Goal: Transaction & Acquisition: Purchase product/service

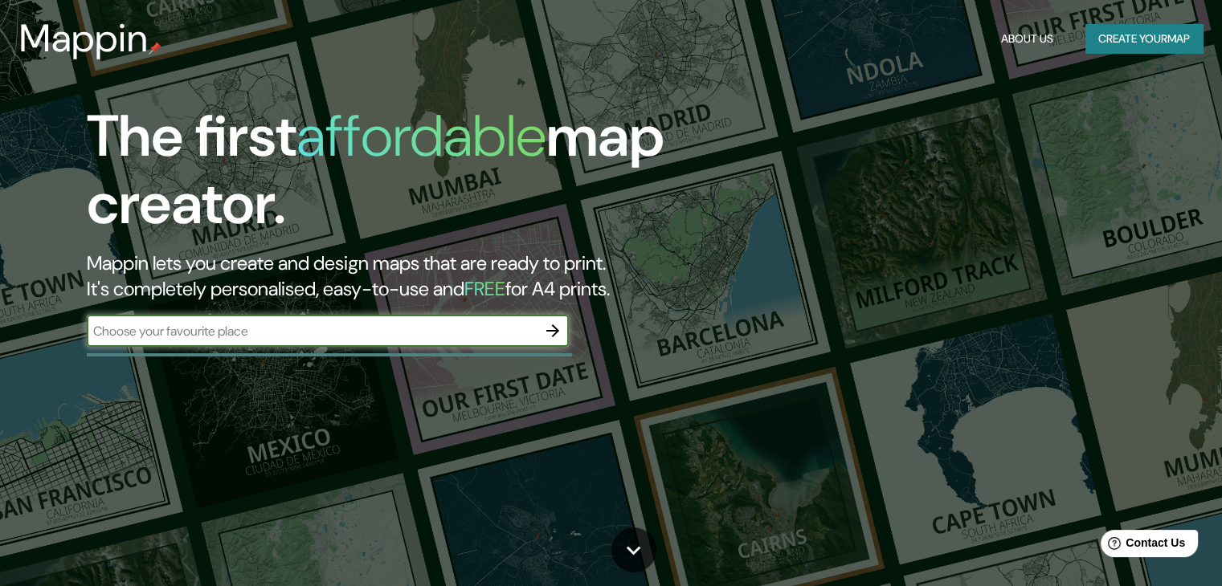
click at [284, 336] on input "text" at bounding box center [312, 331] width 450 height 18
type input "san [PERSON_NAME] lima"
click at [559, 337] on icon "button" at bounding box center [552, 330] width 19 height 19
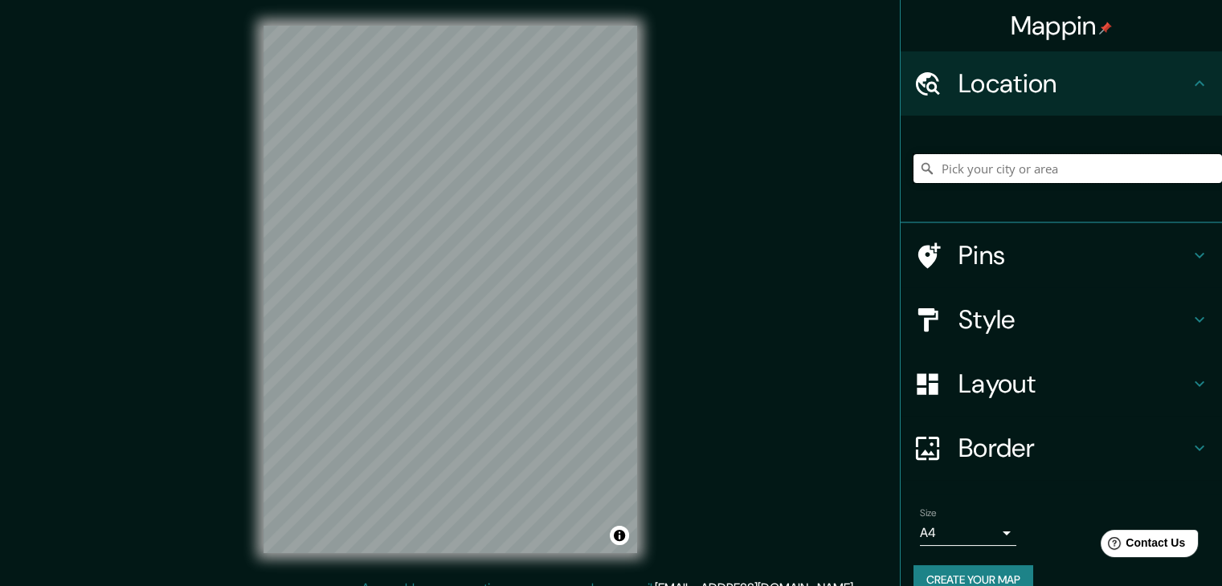
click at [1003, 161] on input "Pick your city or area" at bounding box center [1067, 168] width 309 height 29
drag, startPoint x: 985, startPoint y: 169, endPoint x: 1052, endPoint y: 181, distance: 68.6
click at [1052, 181] on input "san [PERSON_NAME] lima" at bounding box center [1067, 168] width 309 height 29
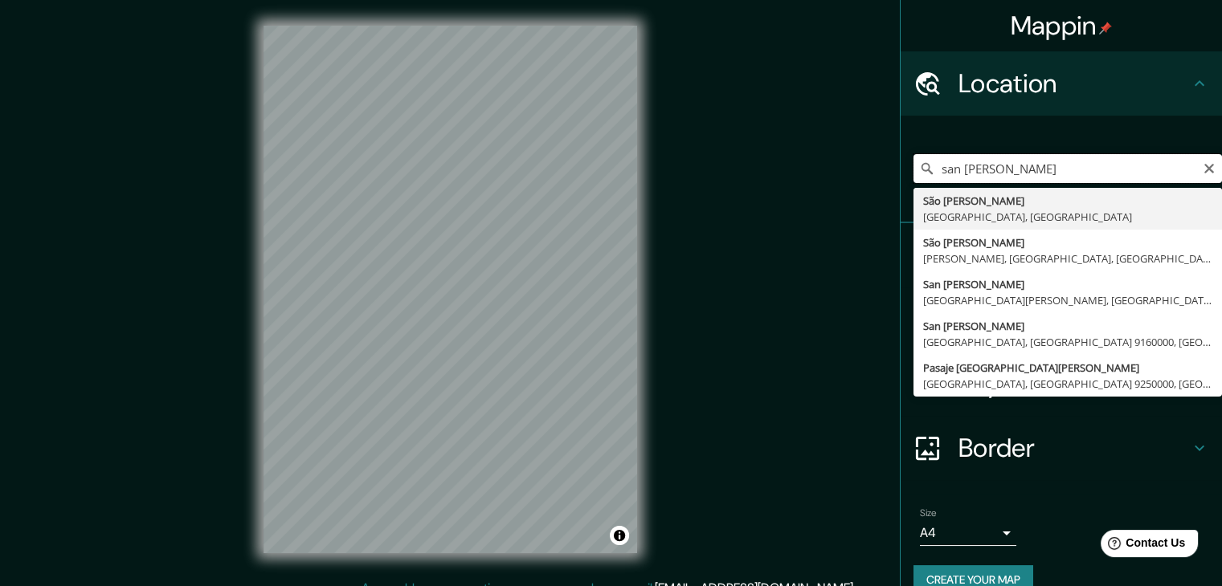
drag, startPoint x: 993, startPoint y: 168, endPoint x: 822, endPoint y: 173, distance: 171.2
click at [814, 161] on div "Mappin Location [GEOGRAPHIC_DATA][PERSON_NAME] [GEOGRAPHIC_DATA][PERSON_NAME] […" at bounding box center [611, 302] width 1222 height 605
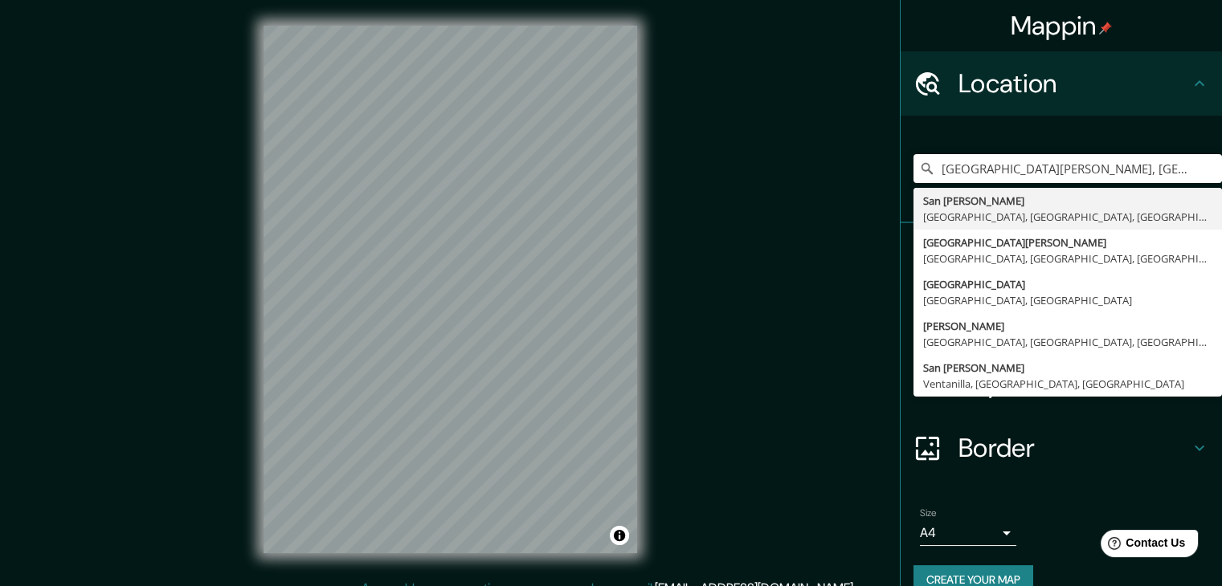
click at [1038, 129] on div "[GEOGRAPHIC_DATA][PERSON_NAME], [GEOGRAPHIC_DATA], [GEOGRAPHIC_DATA], [GEOGRAPH…" at bounding box center [1067, 169] width 309 height 80
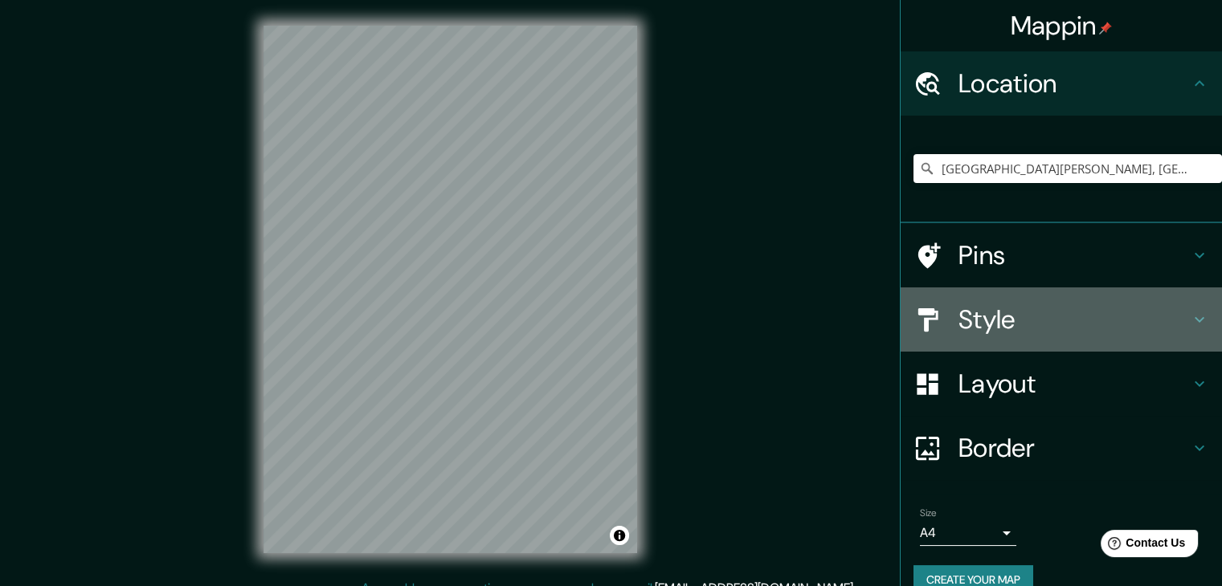
click at [1001, 329] on h4 "Style" at bounding box center [1073, 320] width 231 height 32
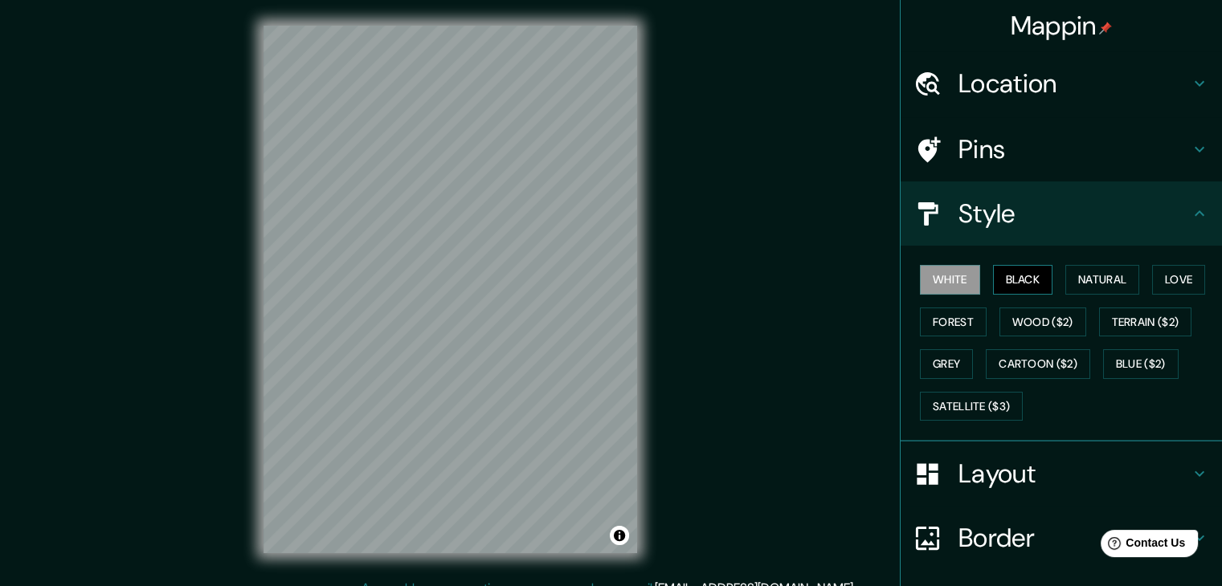
click at [999, 276] on button "Black" at bounding box center [1023, 280] width 60 height 30
click at [1078, 284] on button "Natural" at bounding box center [1102, 280] width 74 height 30
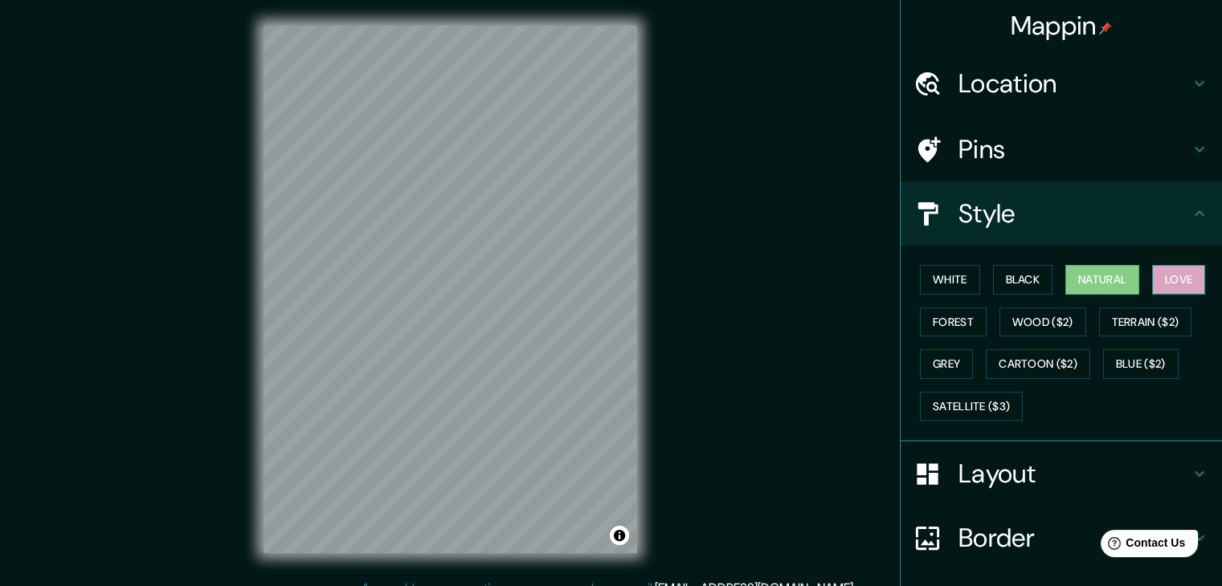
click at [1163, 272] on button "Love" at bounding box center [1178, 280] width 53 height 30
click at [920, 319] on button "Forest" at bounding box center [953, 323] width 67 height 30
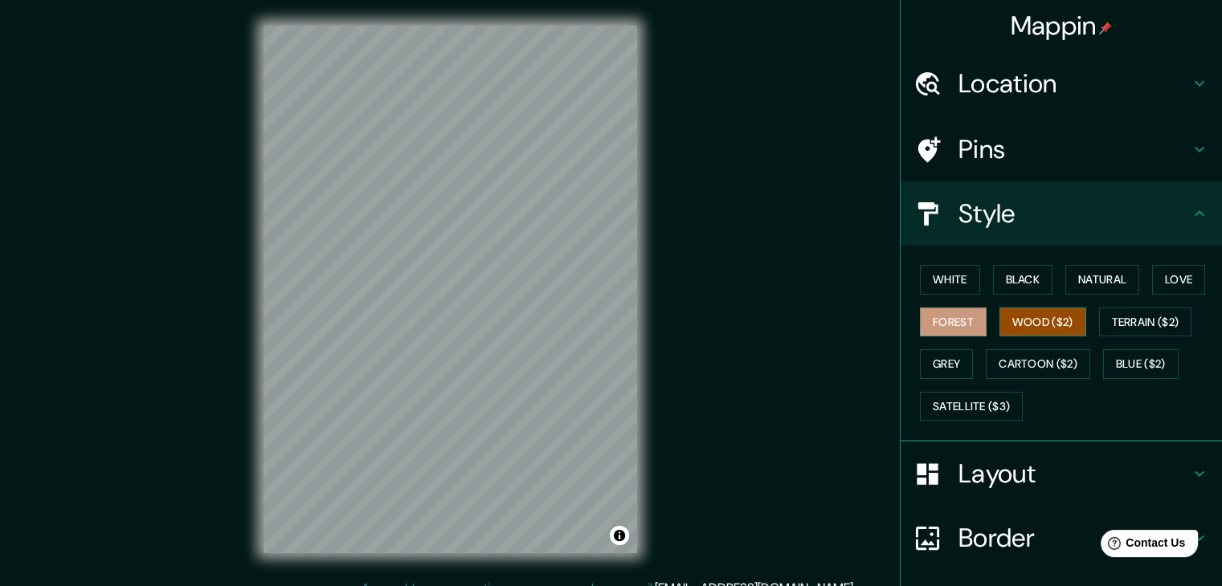
click at [1057, 325] on button "Wood ($2)" at bounding box center [1042, 323] width 87 height 30
click at [1124, 318] on button "Terrain ($2)" at bounding box center [1145, 323] width 93 height 30
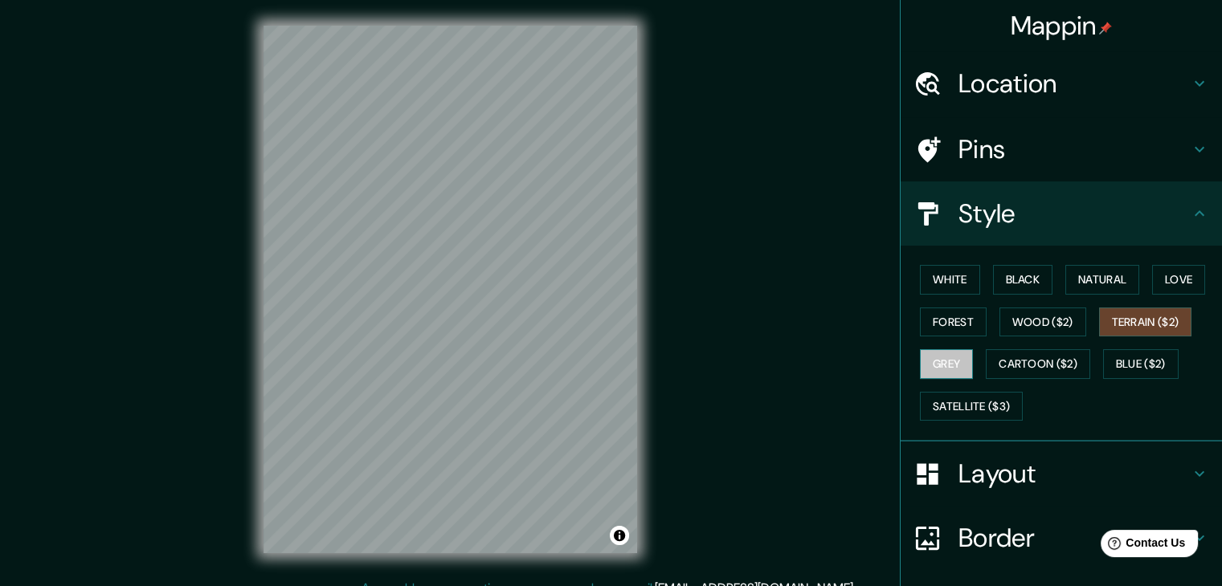
click at [954, 366] on button "Grey" at bounding box center [946, 364] width 53 height 30
click at [1053, 356] on button "Cartoon ($2)" at bounding box center [1038, 364] width 104 height 30
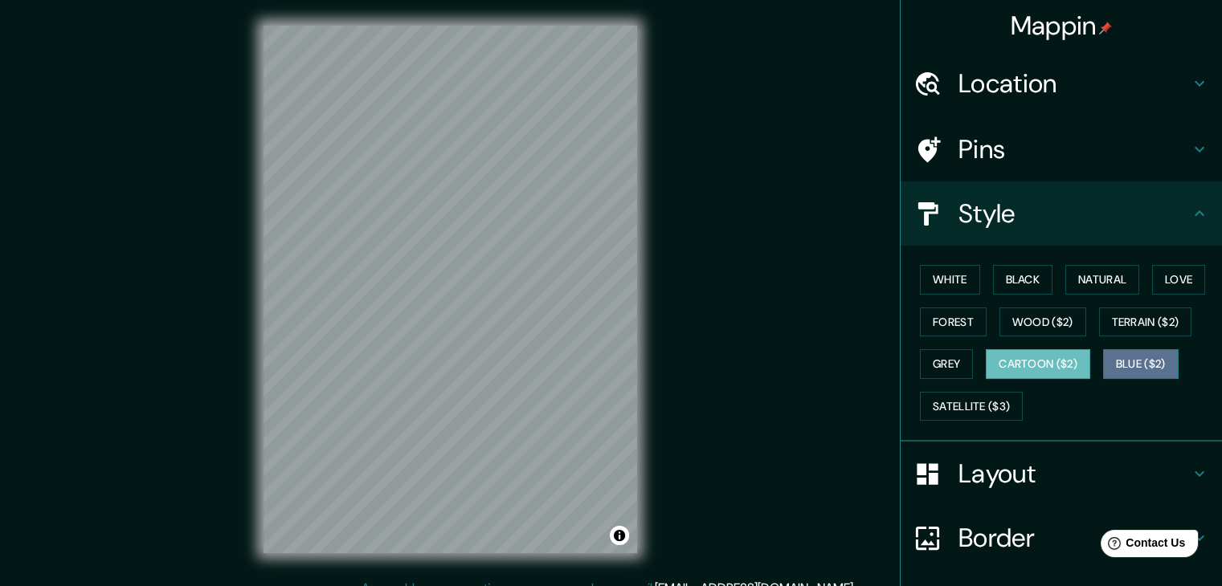
click at [1125, 359] on button "Blue ($2)" at bounding box center [1141, 364] width 76 height 30
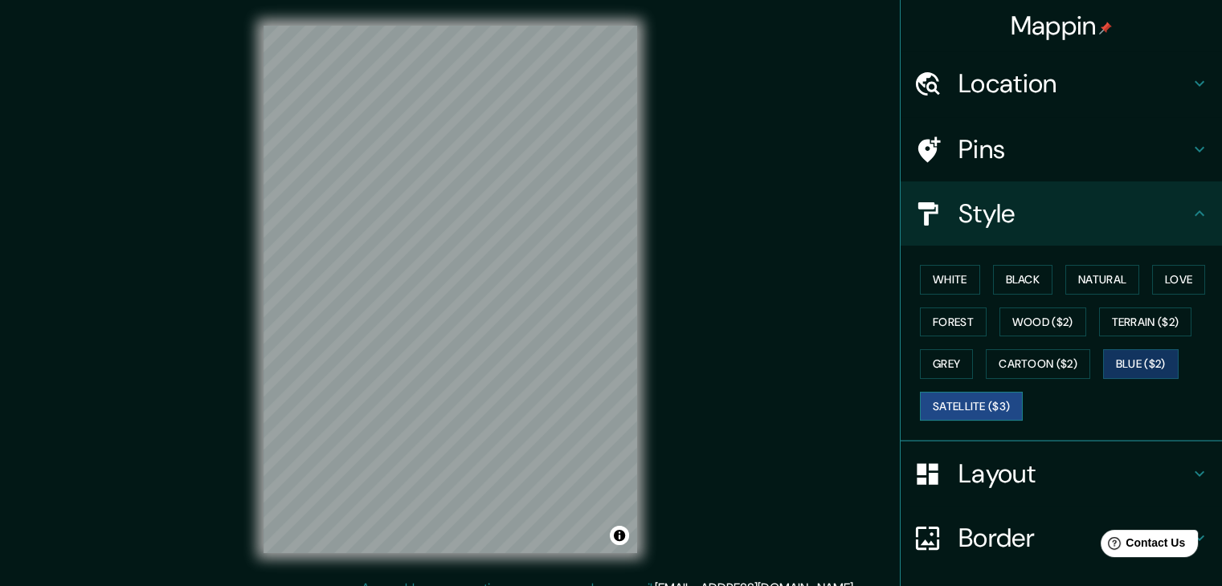
click at [975, 396] on button "Satellite ($3)" at bounding box center [971, 407] width 103 height 30
click at [964, 325] on button "Forest" at bounding box center [953, 323] width 67 height 30
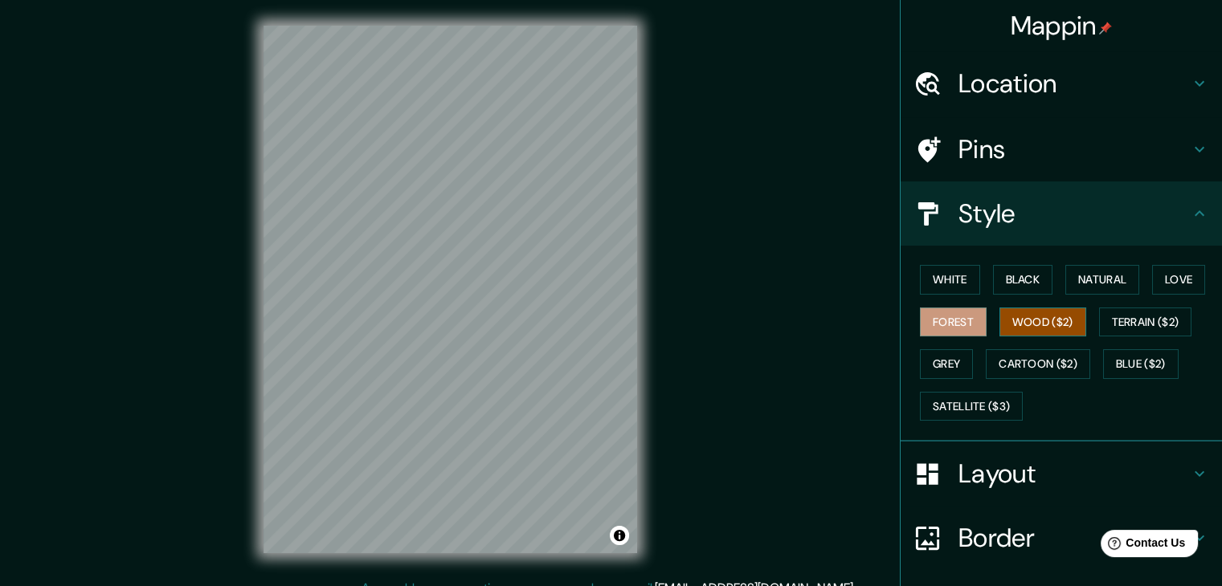
click at [1062, 312] on button "Wood ($2)" at bounding box center [1042, 323] width 87 height 30
click at [954, 356] on button "Grey" at bounding box center [946, 364] width 53 height 30
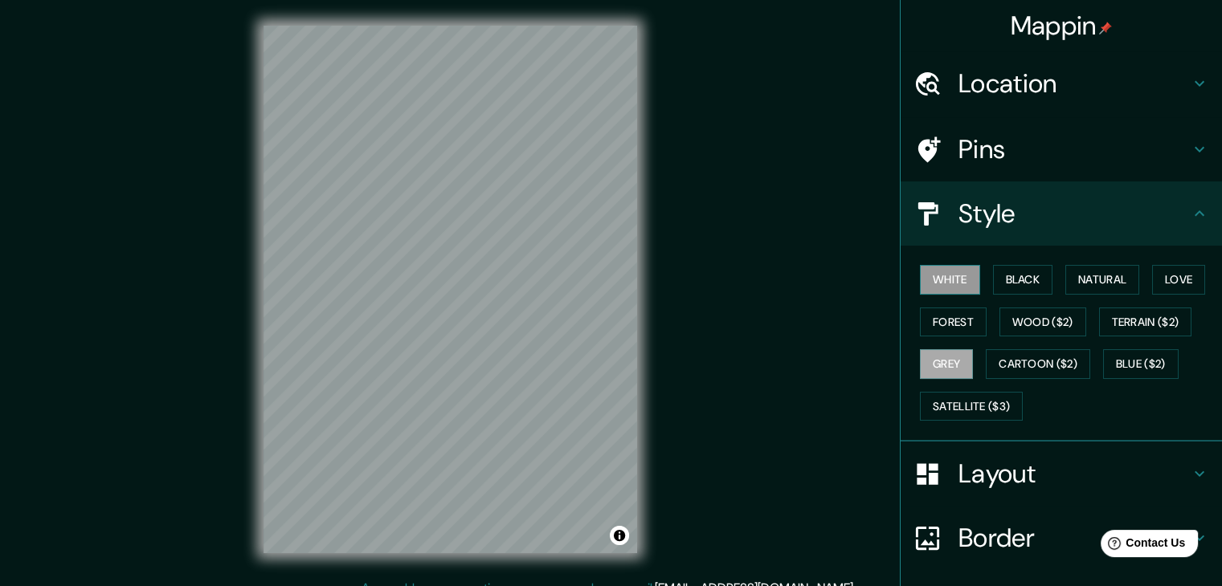
click at [948, 284] on button "White" at bounding box center [950, 280] width 60 height 30
click at [1008, 280] on button "Black" at bounding box center [1023, 280] width 60 height 30
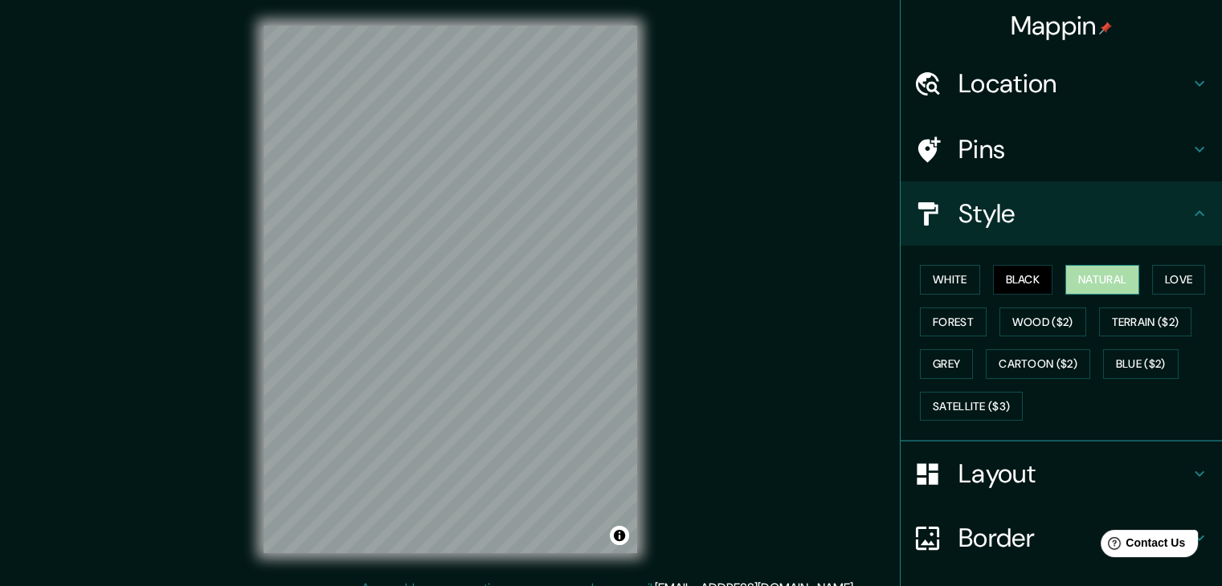
click at [1086, 267] on button "Natural" at bounding box center [1102, 280] width 74 height 30
click at [1181, 272] on button "Love" at bounding box center [1178, 280] width 53 height 30
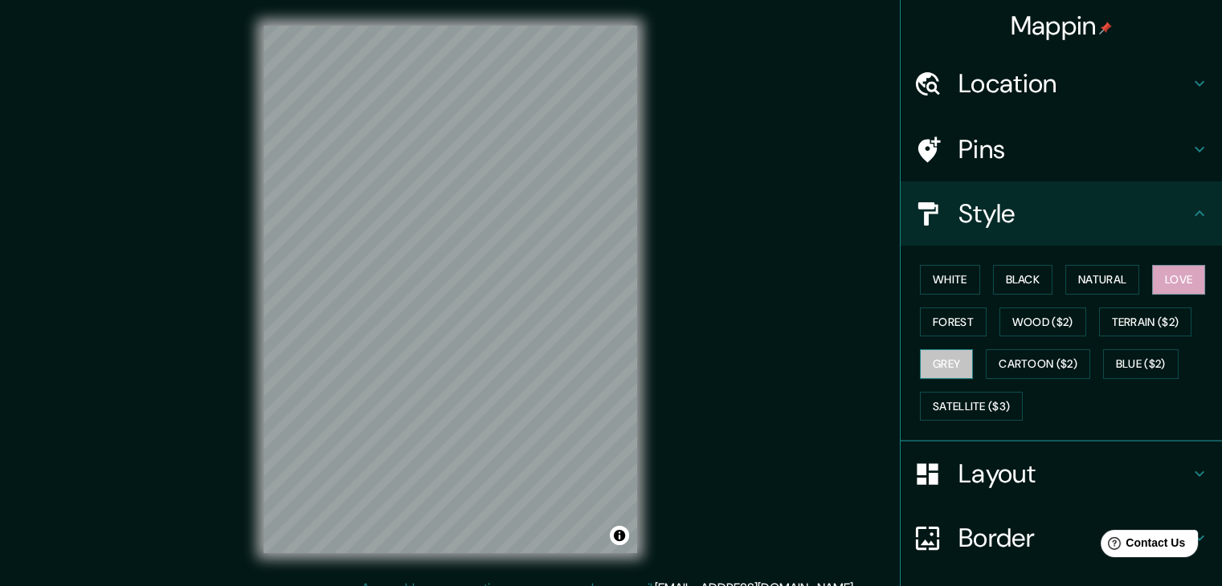
click at [938, 364] on button "Grey" at bounding box center [946, 364] width 53 height 30
click at [930, 276] on button "White" at bounding box center [950, 280] width 60 height 30
click at [987, 79] on h4 "Location" at bounding box center [1073, 83] width 231 height 32
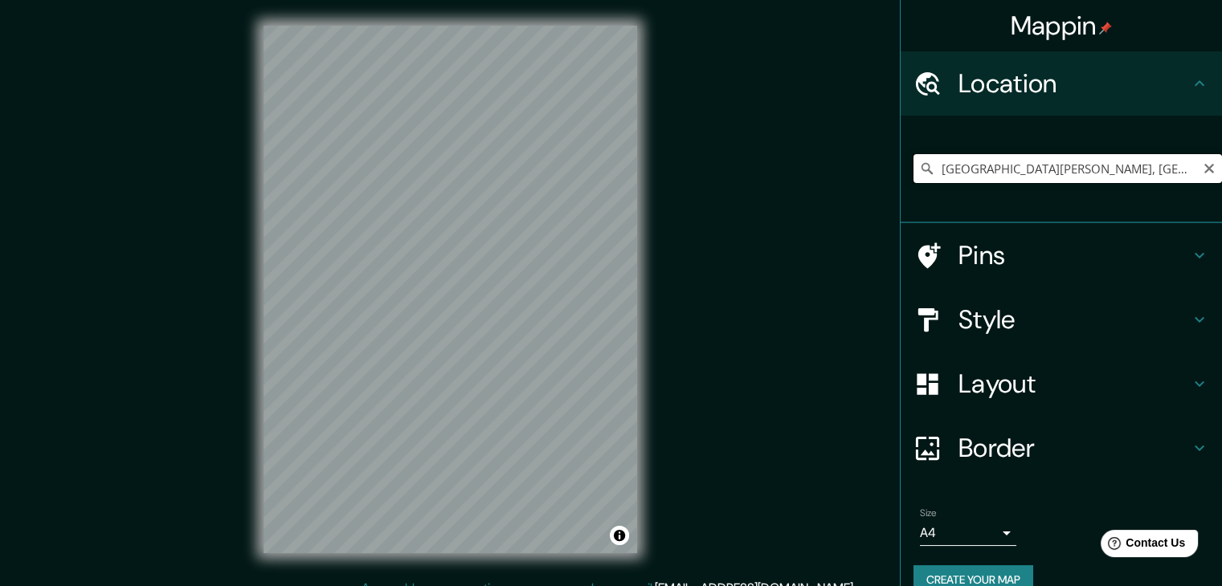
click at [993, 166] on input "[GEOGRAPHIC_DATA][PERSON_NAME], [GEOGRAPHIC_DATA], [GEOGRAPHIC_DATA], [GEOGRAPH…" at bounding box center [1067, 168] width 309 height 29
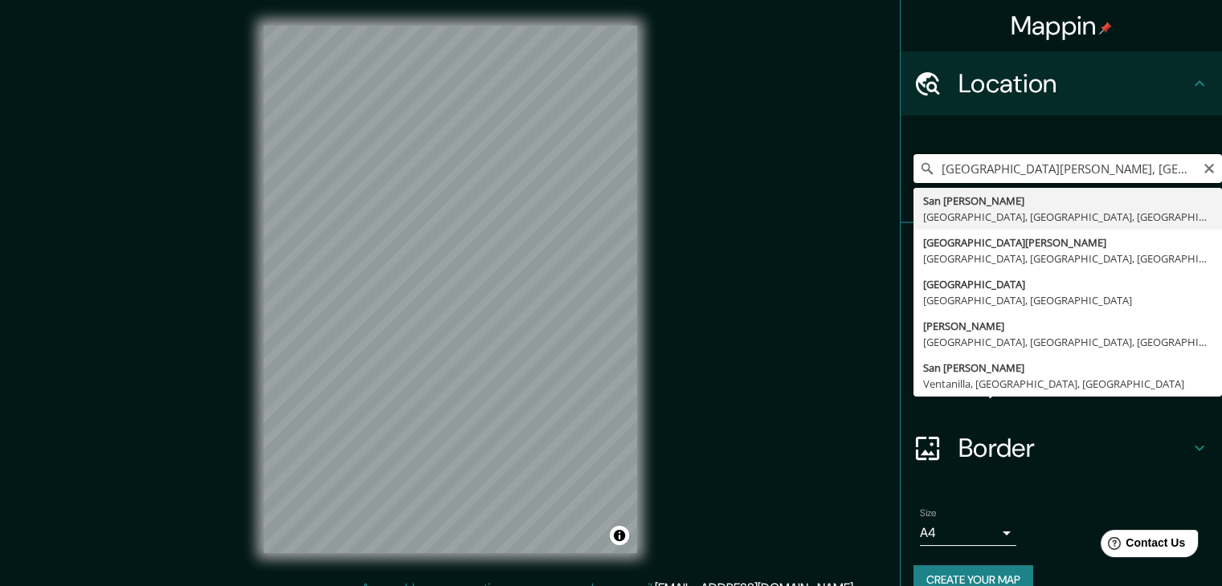
click at [993, 166] on input "[GEOGRAPHIC_DATA][PERSON_NAME], [GEOGRAPHIC_DATA], [GEOGRAPHIC_DATA], [GEOGRAPH…" at bounding box center [1067, 168] width 309 height 29
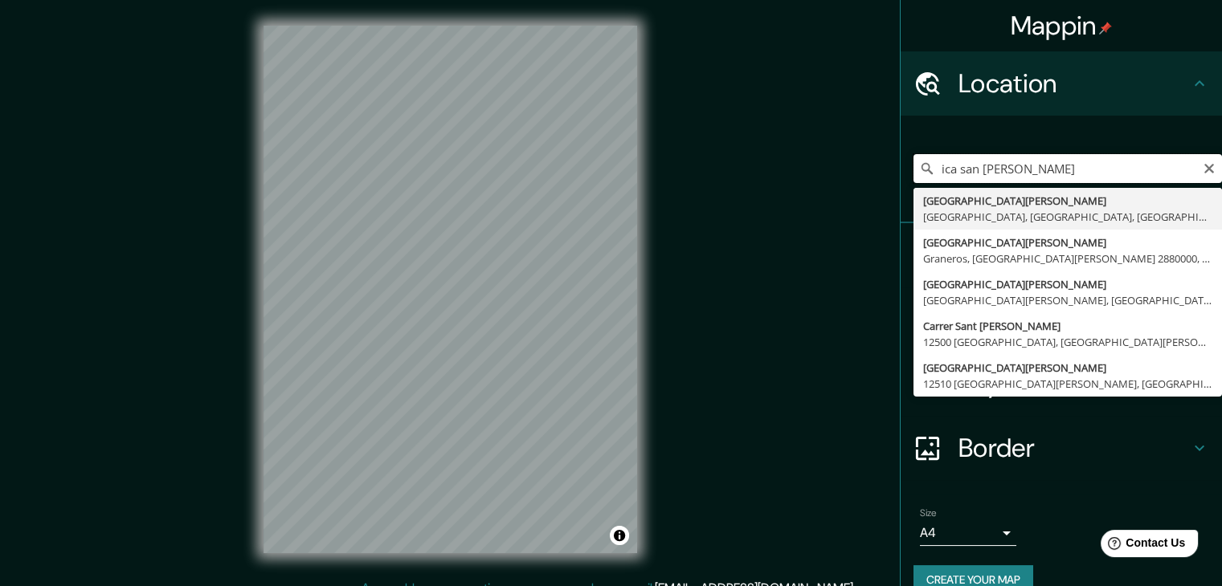
click at [946, 169] on input "ica san [PERSON_NAME]" at bounding box center [1067, 168] width 309 height 29
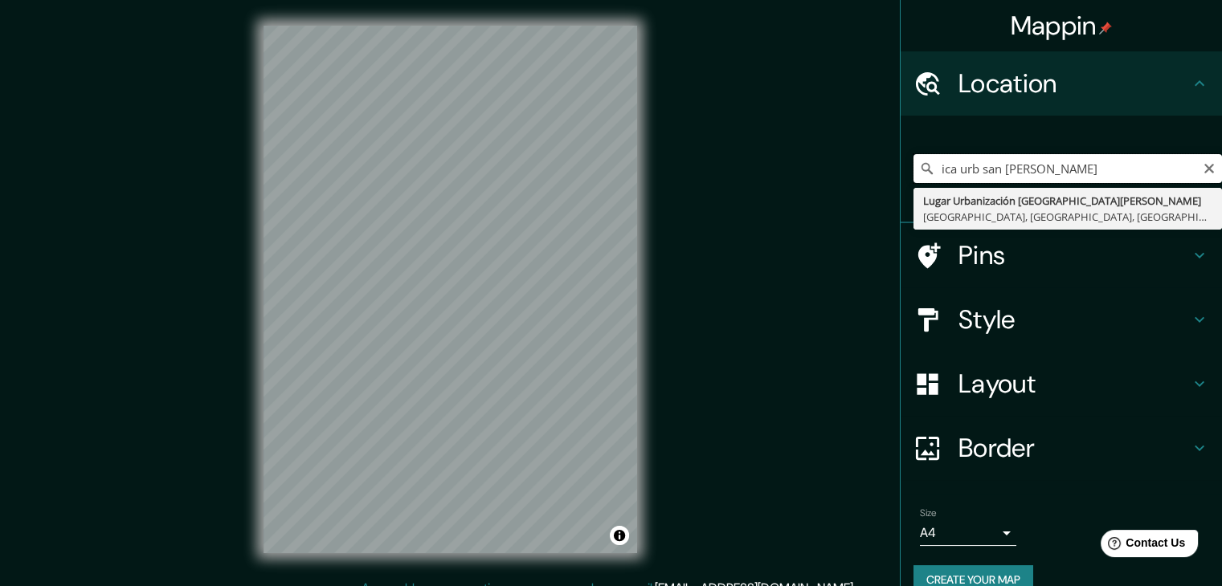
drag, startPoint x: 946, startPoint y: 165, endPoint x: 1109, endPoint y: 177, distance: 162.7
click at [1109, 177] on input "ica urb san [PERSON_NAME]" at bounding box center [1067, 168] width 309 height 29
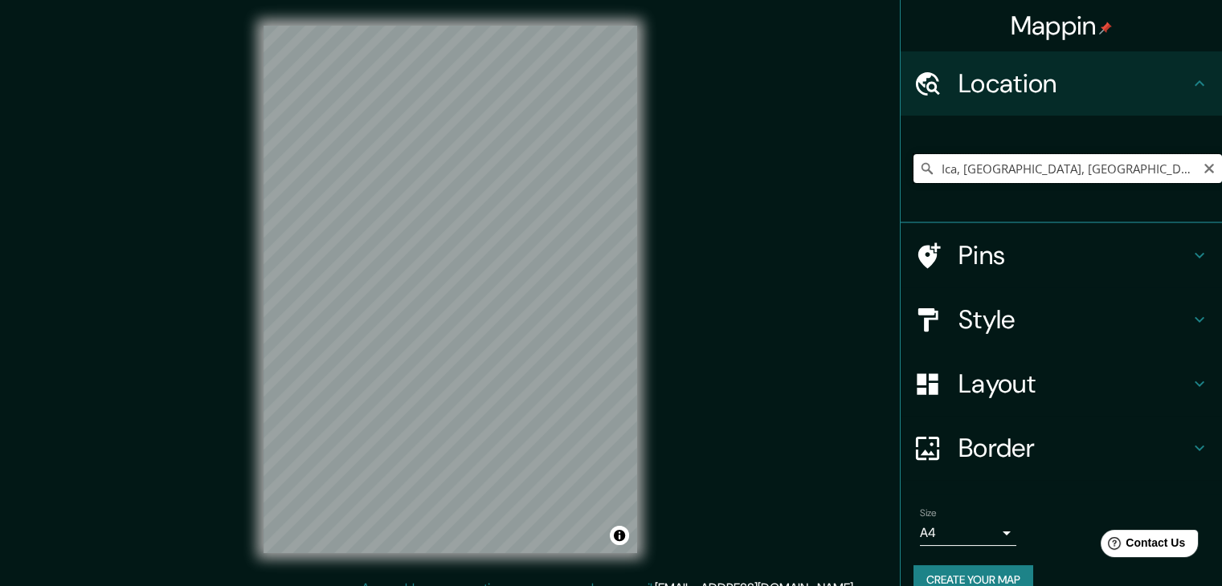
click at [1051, 166] on input "Ica, [GEOGRAPHIC_DATA], [GEOGRAPHIC_DATA]" at bounding box center [1067, 168] width 309 height 29
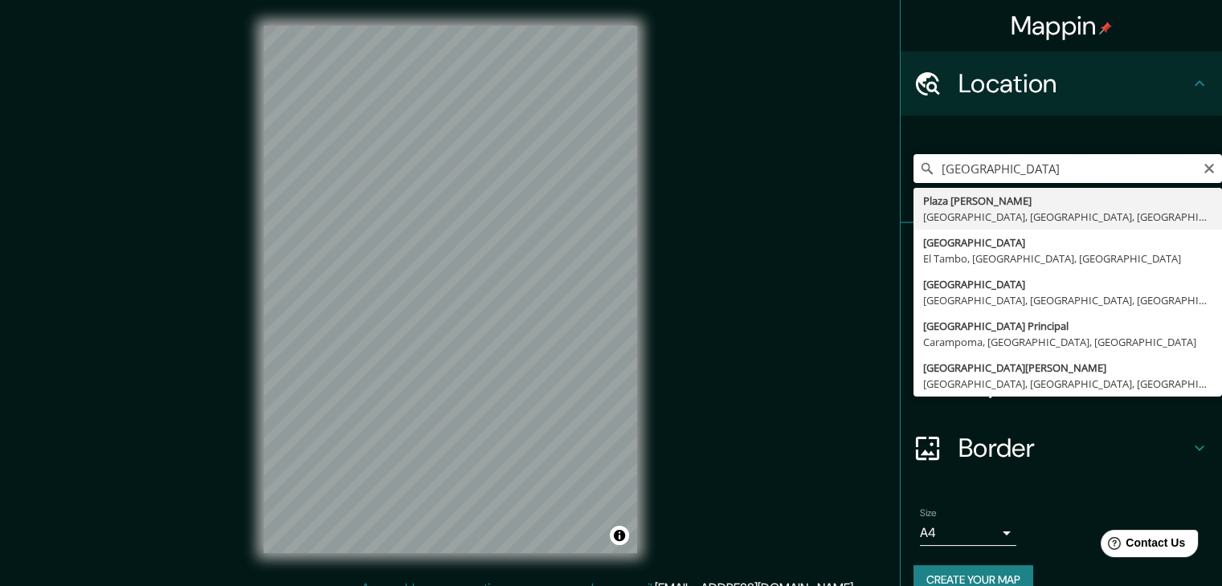
click at [998, 181] on input "[GEOGRAPHIC_DATA]" at bounding box center [1067, 168] width 309 height 29
drag, startPoint x: 998, startPoint y: 181, endPoint x: 1000, endPoint y: 172, distance: 9.2
click at [999, 180] on input "[GEOGRAPHIC_DATA]" at bounding box center [1067, 168] width 309 height 29
click at [1000, 172] on input "[GEOGRAPHIC_DATA]" at bounding box center [1067, 168] width 309 height 29
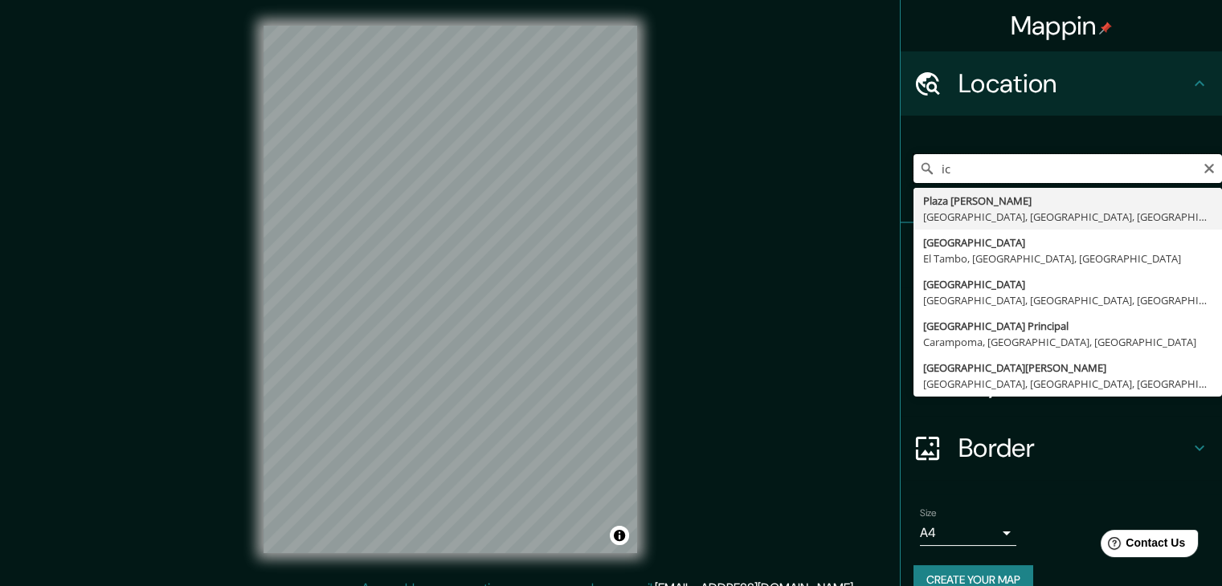
type input "i"
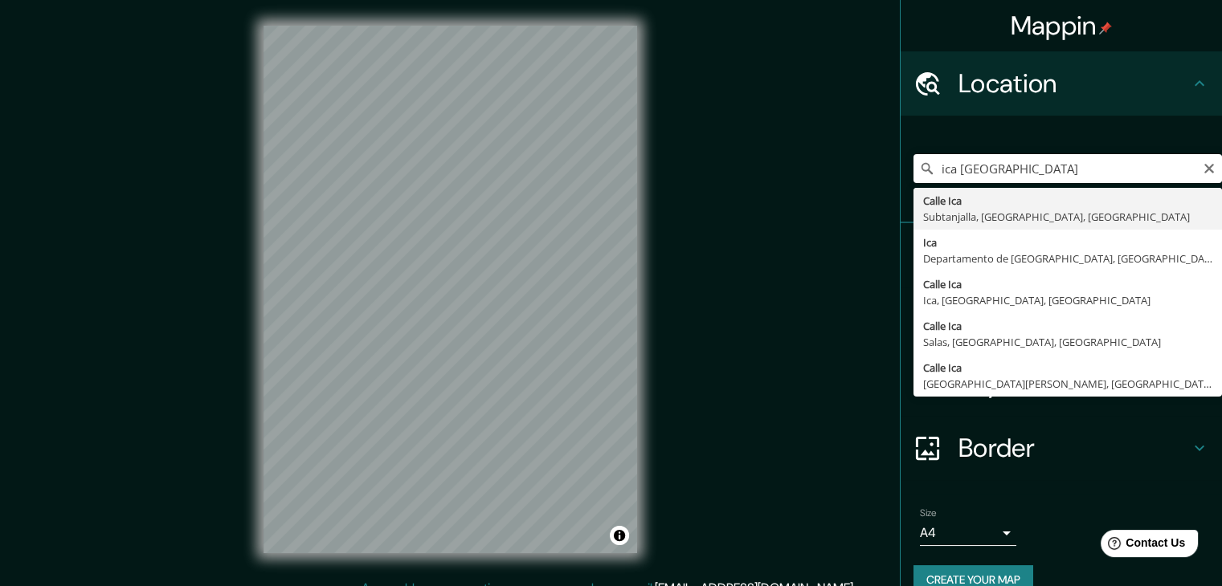
type input "[GEOGRAPHIC_DATA], [GEOGRAPHIC_DATA], [GEOGRAPHIC_DATA], [GEOGRAPHIC_DATA]"
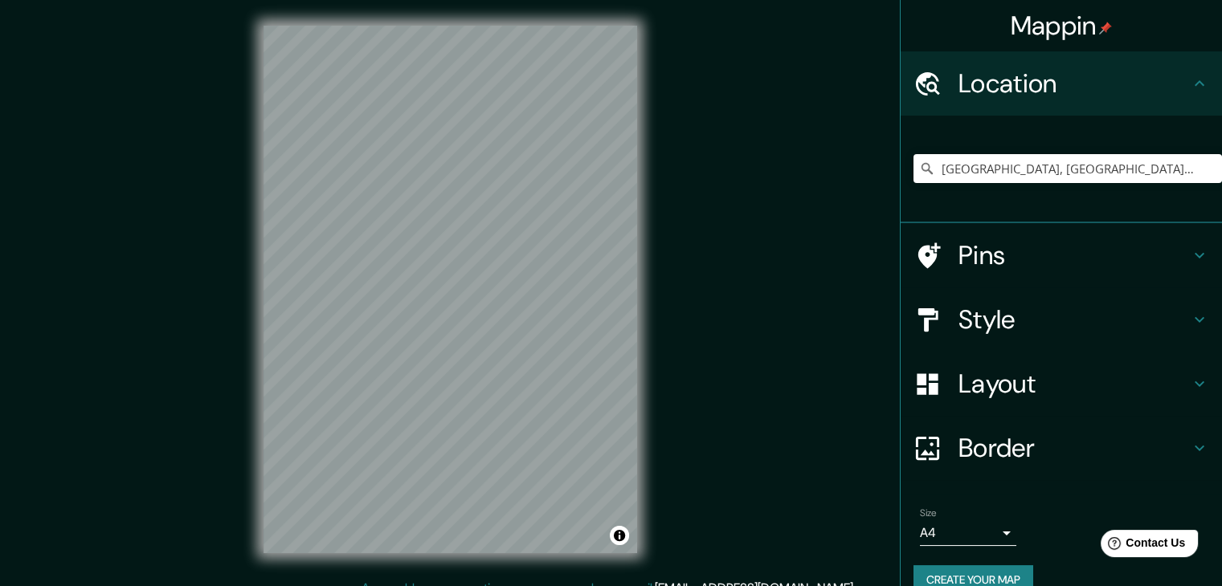
click at [993, 322] on h4 "Style" at bounding box center [1073, 320] width 231 height 32
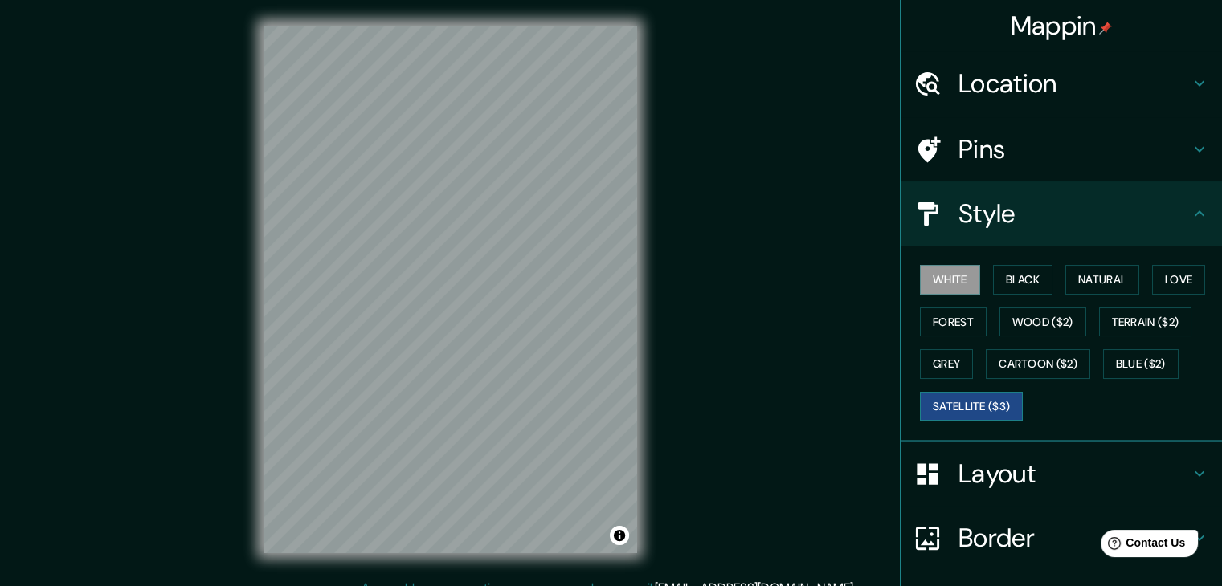
click at [984, 396] on button "Satellite ($3)" at bounding box center [971, 407] width 103 height 30
click at [954, 279] on button "White" at bounding box center [950, 280] width 60 height 30
click at [999, 280] on button "Black" at bounding box center [1023, 280] width 60 height 30
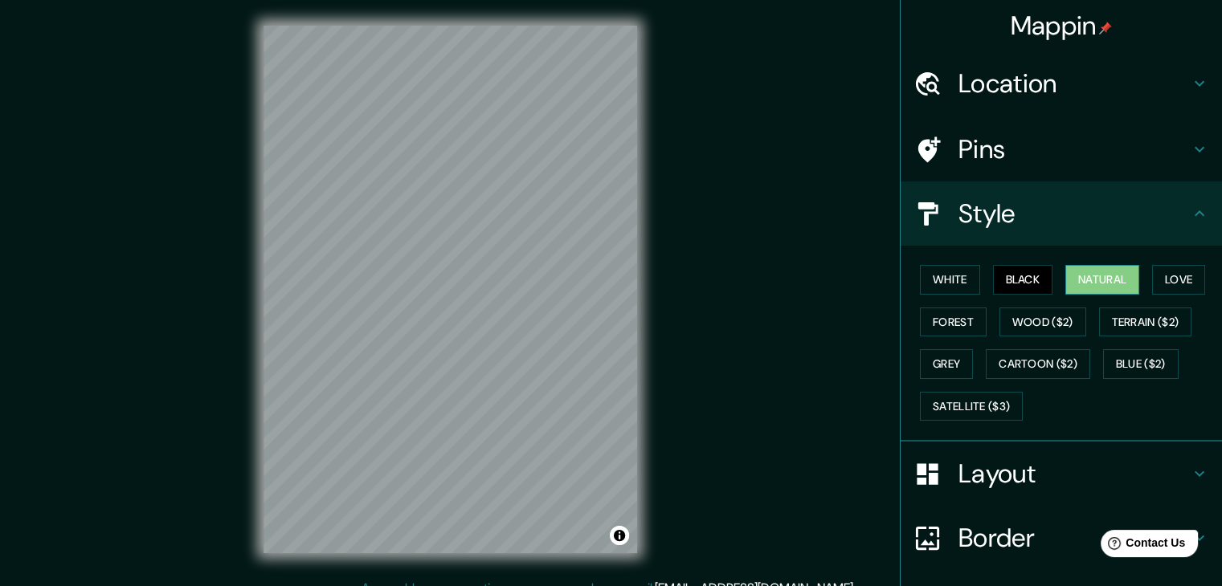
click at [1070, 274] on button "Natural" at bounding box center [1102, 280] width 74 height 30
click at [945, 358] on button "Grey" at bounding box center [946, 364] width 53 height 30
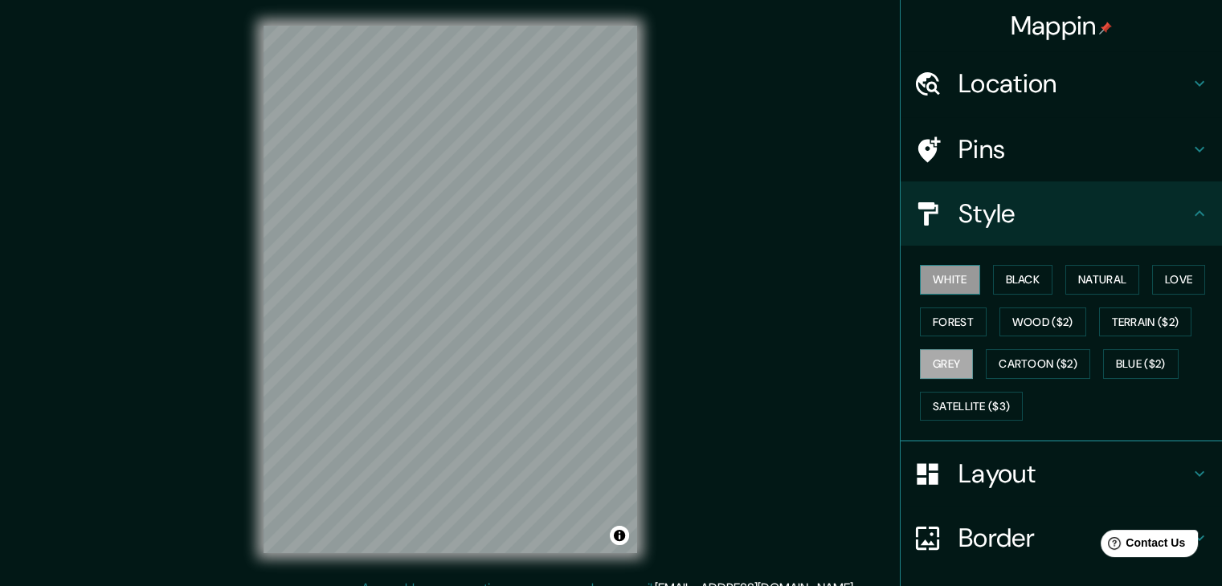
click at [958, 279] on button "White" at bounding box center [950, 280] width 60 height 30
click at [938, 366] on button "Grey" at bounding box center [946, 364] width 53 height 30
click at [921, 284] on button "White" at bounding box center [950, 280] width 60 height 30
